Goal: Book appointment/travel/reservation

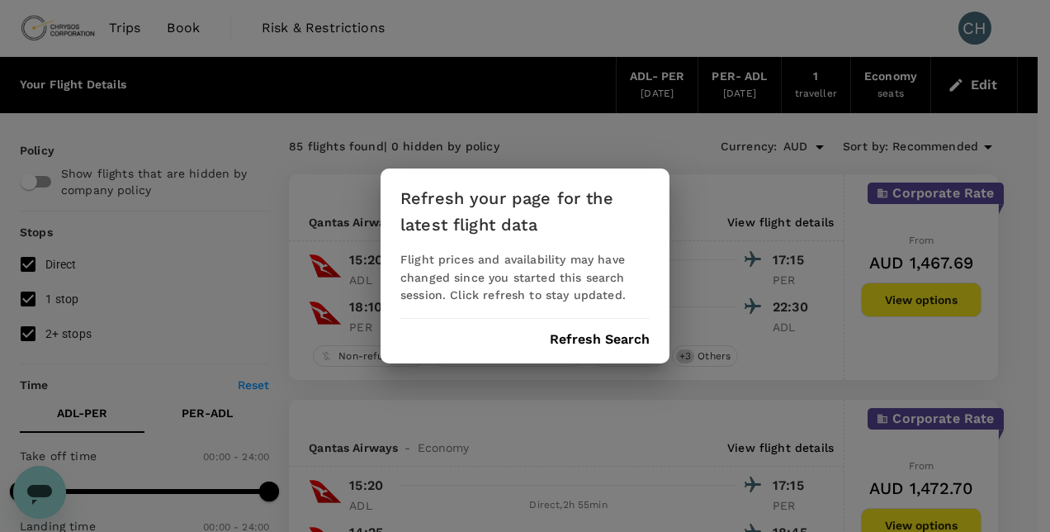
click at [623, 342] on button "Refresh Search" at bounding box center [600, 339] width 100 height 15
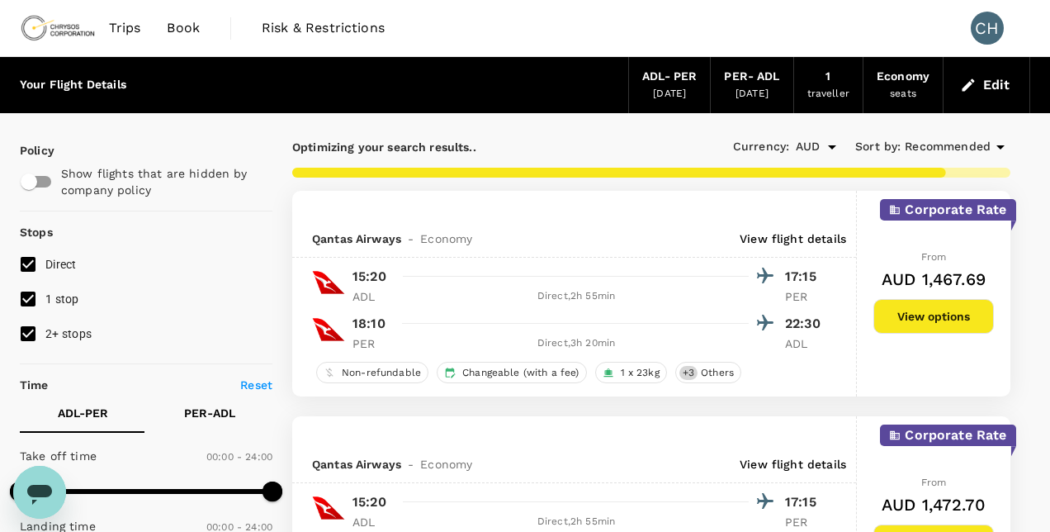
type input "780"
checkbox input "false"
checkbox input "true"
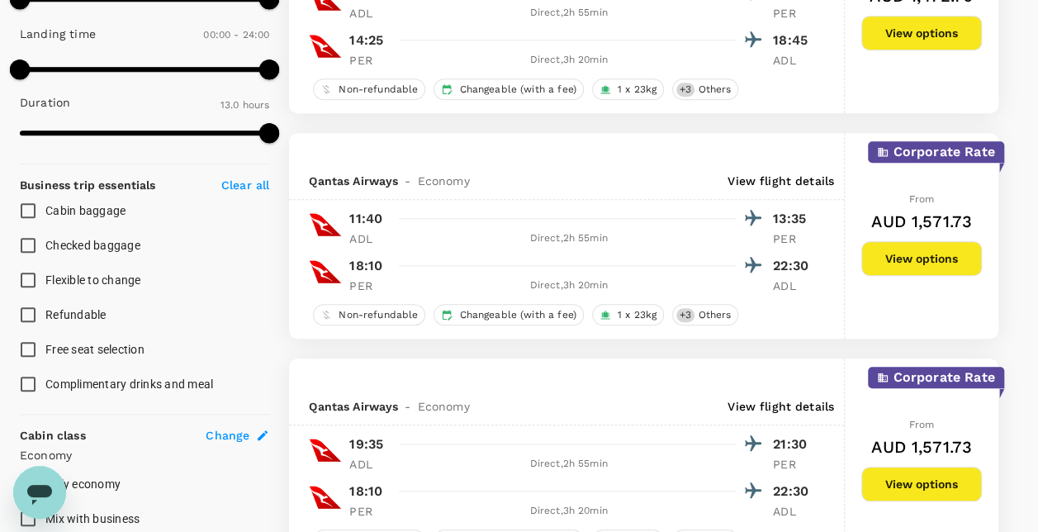
scroll to position [496, 0]
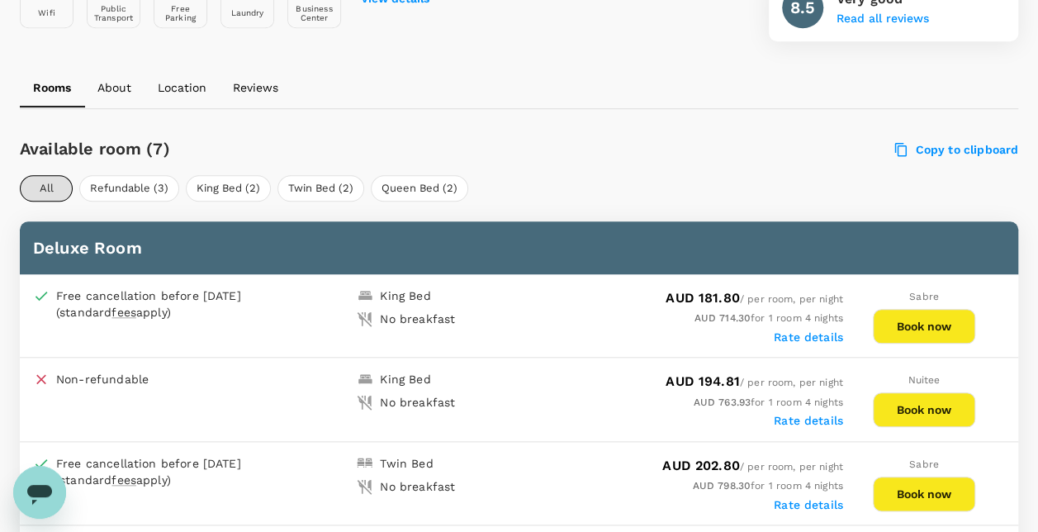
scroll to position [661, 0]
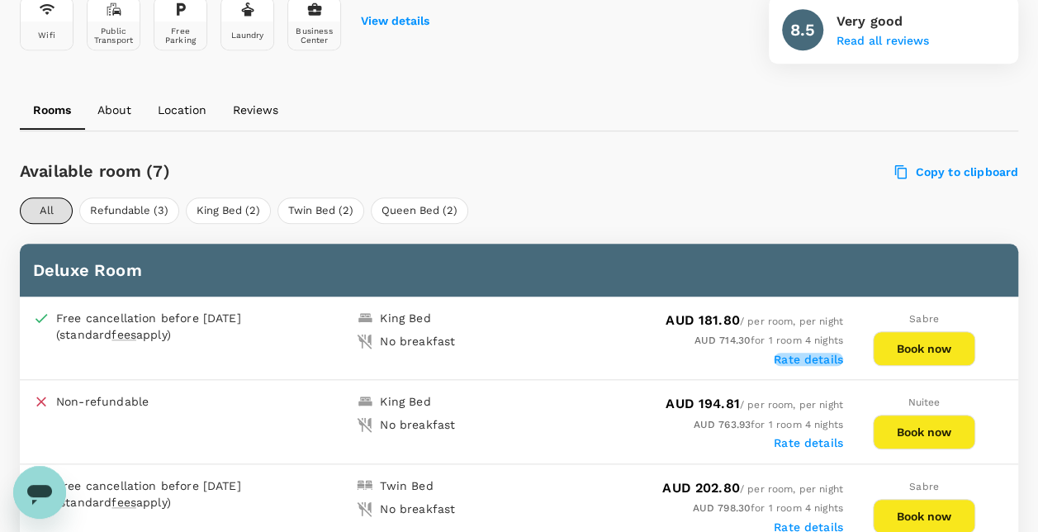
click at [812, 357] on label "Rate details" at bounding box center [808, 359] width 69 height 13
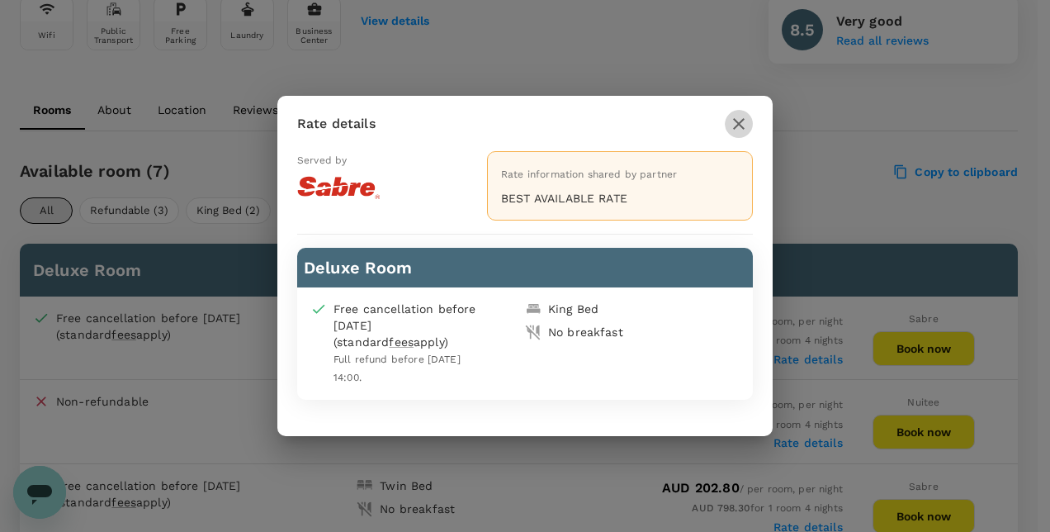
click at [736, 125] on icon "button" at bounding box center [739, 124] width 20 height 20
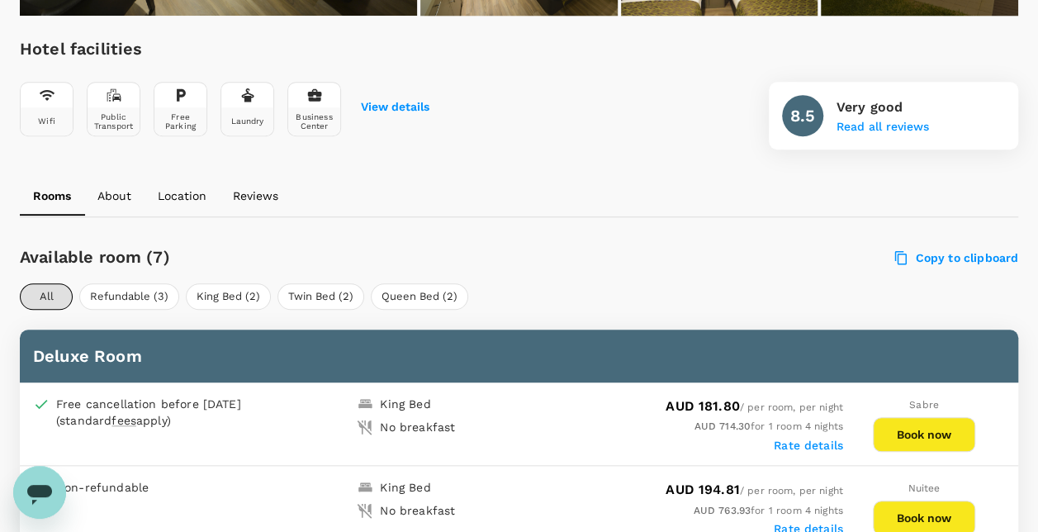
scroll to position [496, 0]
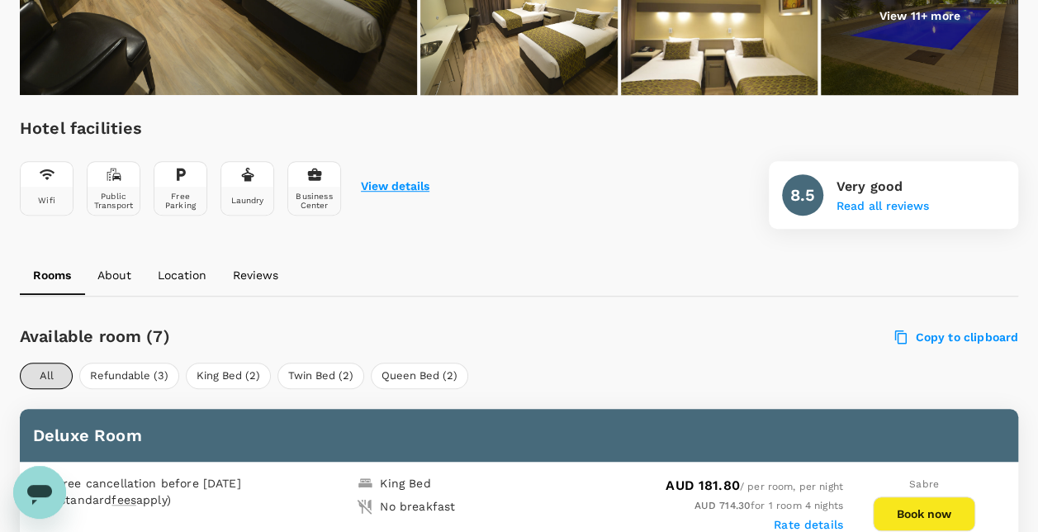
click at [421, 180] on button "View details" at bounding box center [395, 186] width 69 height 13
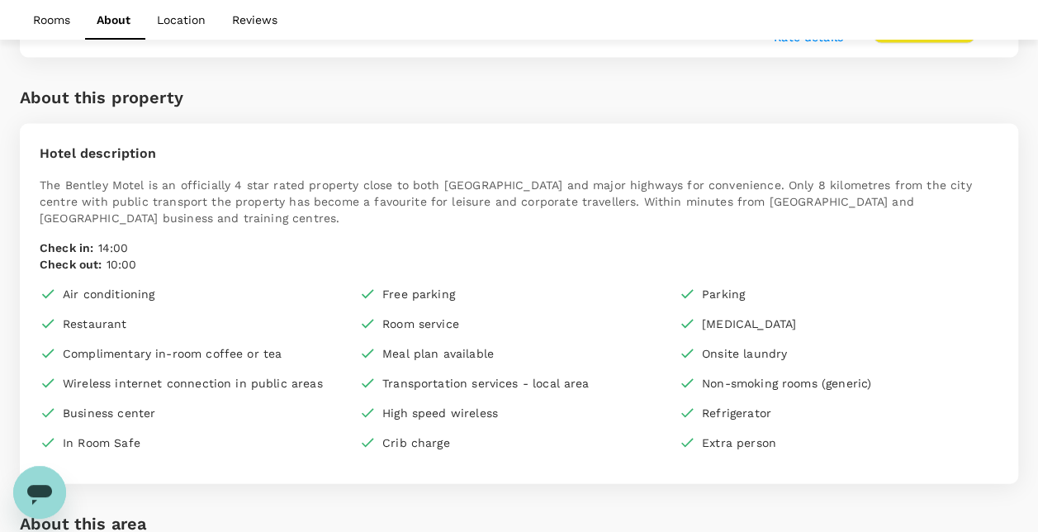
scroll to position [1631, 0]
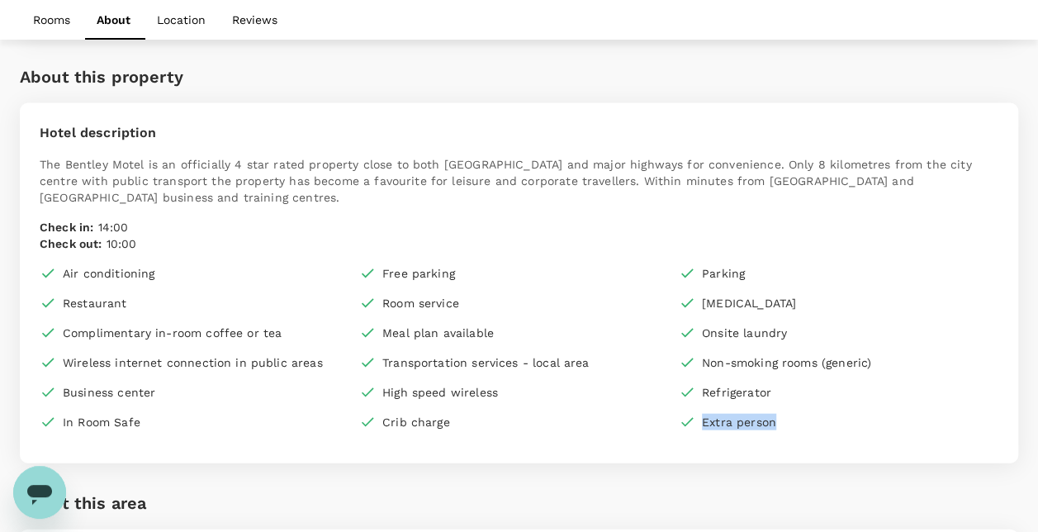
drag, startPoint x: 801, startPoint y: 410, endPoint x: 699, endPoint y: 413, distance: 102.5
click at [699, 414] on div "Extra person" at bounding box center [839, 422] width 320 height 17
drag, startPoint x: 699, startPoint y: 413, endPoint x: 852, endPoint y: 415, distance: 153.6
click at [852, 415] on div "Extra person" at bounding box center [839, 422] width 320 height 17
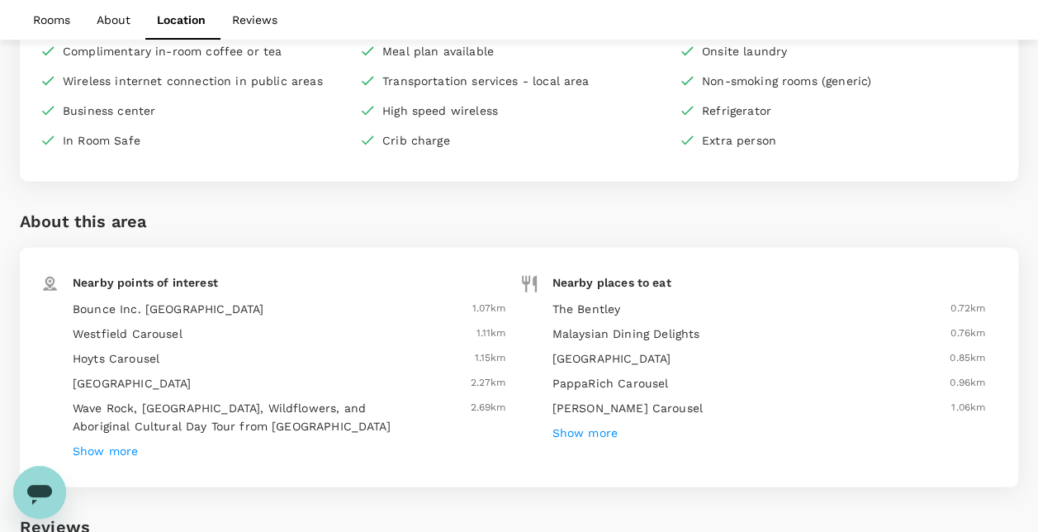
scroll to position [1961, 0]
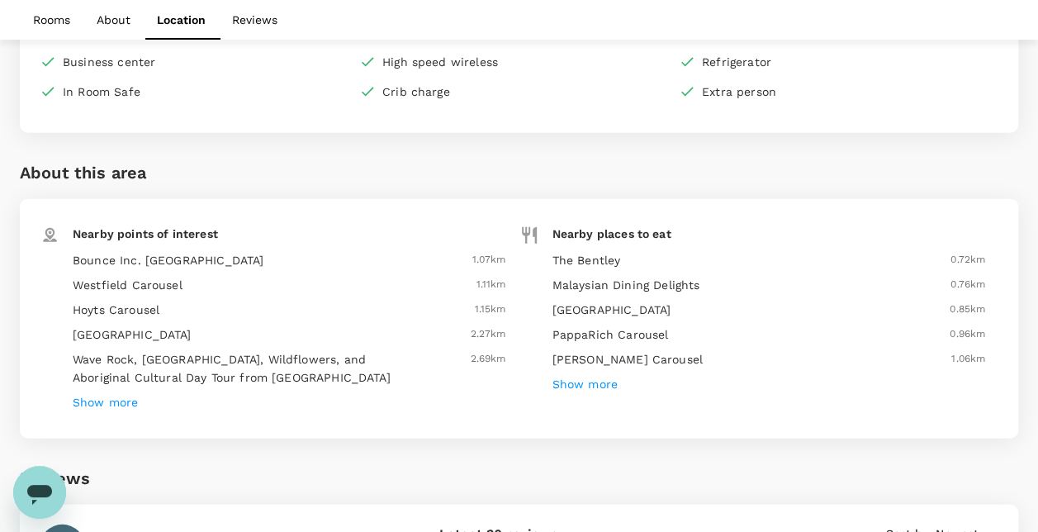
click at [584, 377] on h6 "Show more" at bounding box center [584, 385] width 65 height 18
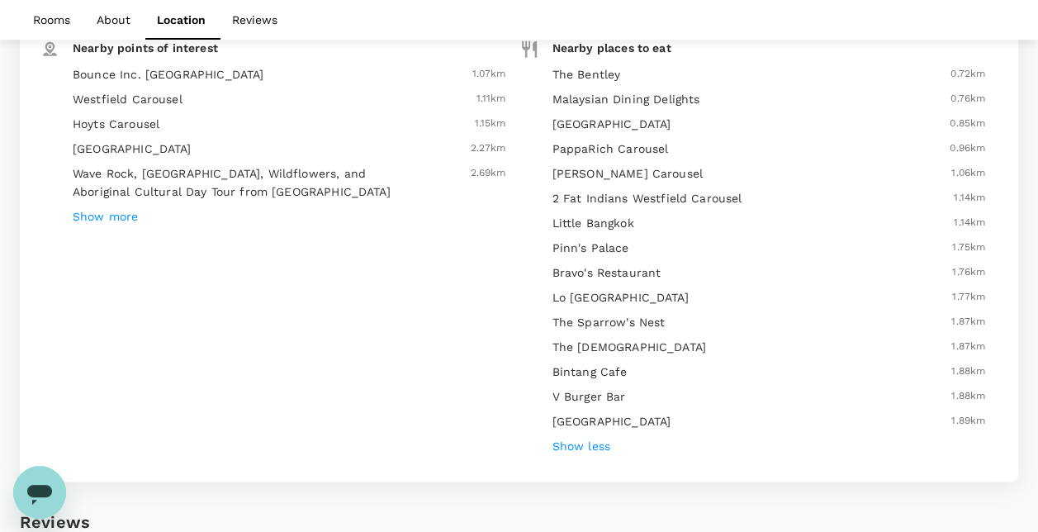
scroll to position [2065, 0]
